Goal: Information Seeking & Learning: Learn about a topic

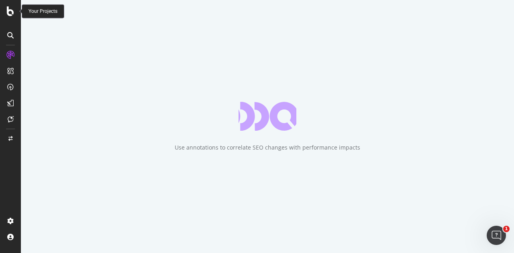
click at [11, 15] on icon at bounding box center [10, 11] width 7 height 10
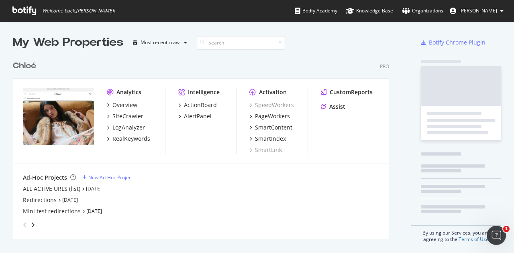
scroll to position [247, 501]
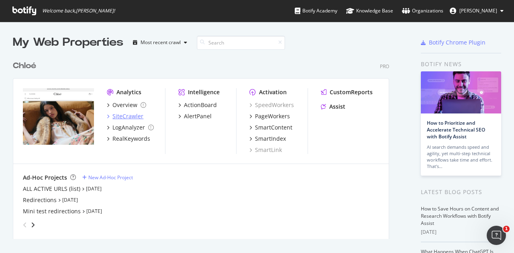
click at [120, 115] on div "SiteCrawler" at bounding box center [127, 116] width 31 height 8
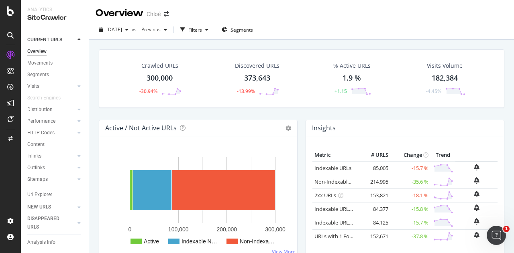
click at [161, 77] on div "300,000" at bounding box center [159, 78] width 26 height 10
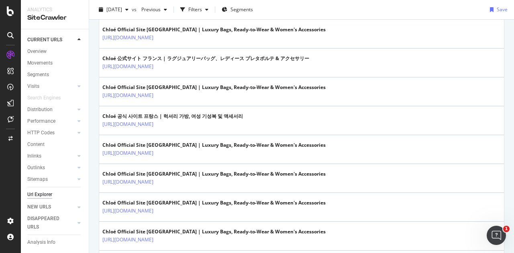
scroll to position [1447, 0]
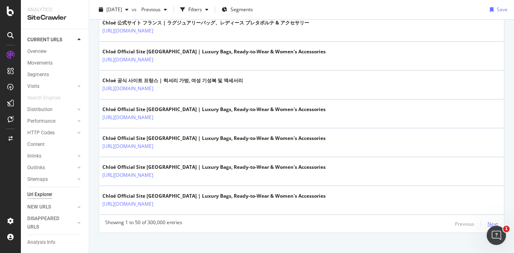
click at [487, 221] on div "Next" at bounding box center [492, 224] width 10 height 7
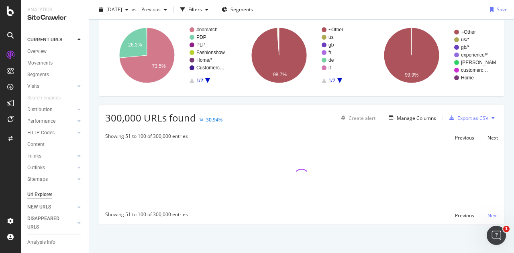
scroll to position [57, 0]
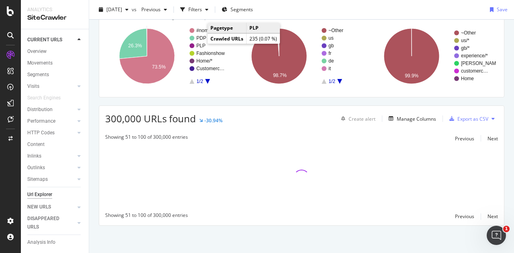
click at [199, 43] on text "PLP" at bounding box center [200, 46] width 9 height 6
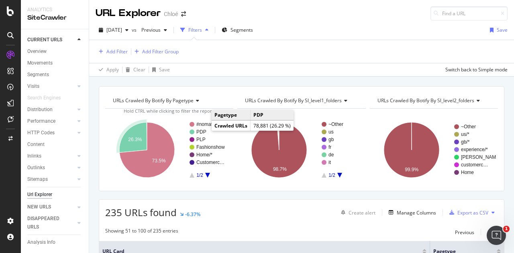
click at [200, 130] on text "PDP" at bounding box center [201, 132] width 10 height 6
